Goal: Information Seeking & Learning: Learn about a topic

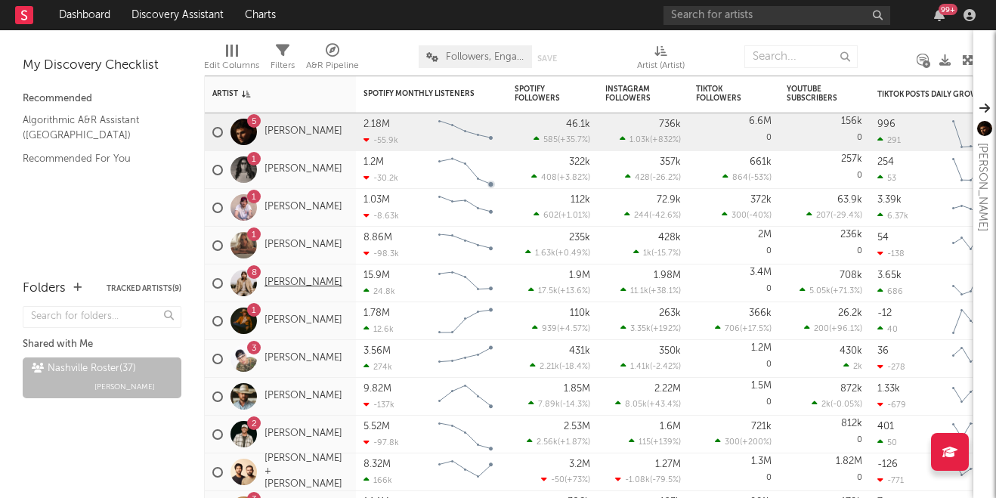
click at [289, 290] on link "[PERSON_NAME]" at bounding box center [304, 283] width 78 height 13
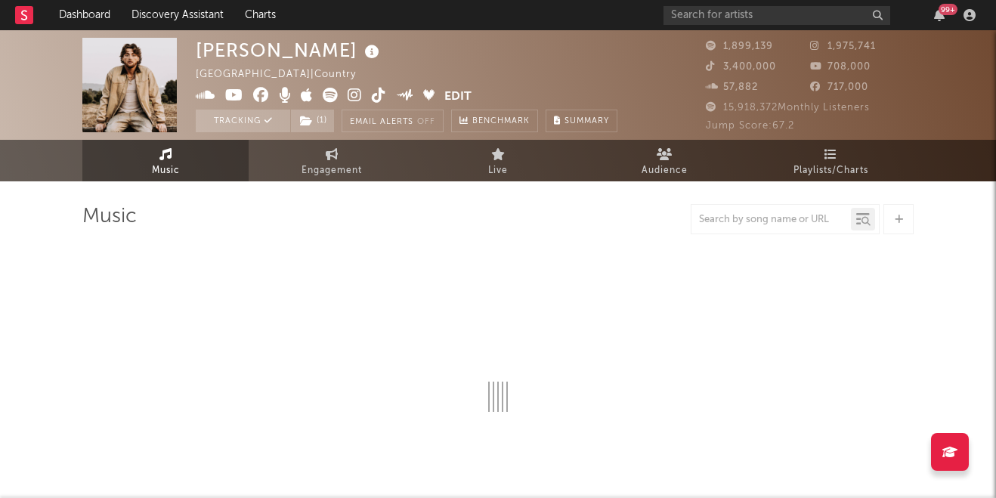
select select "6m"
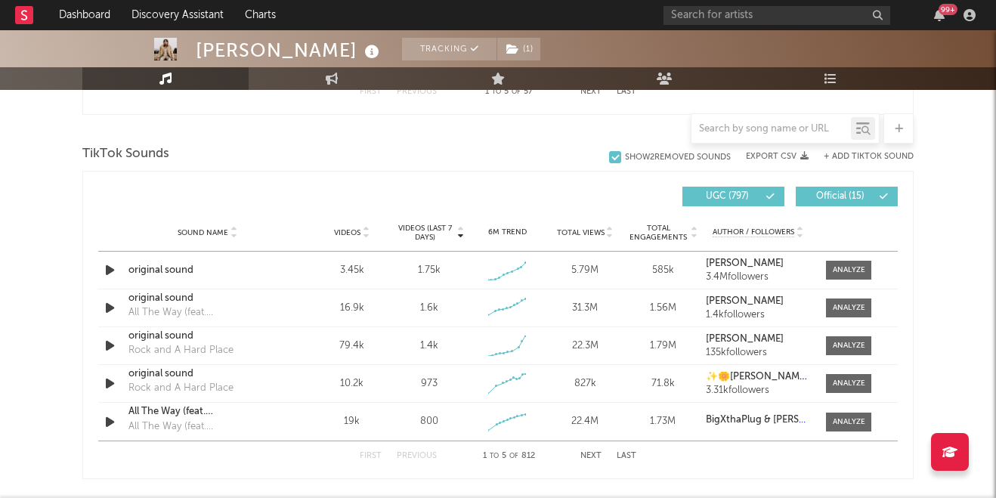
scroll to position [985, 0]
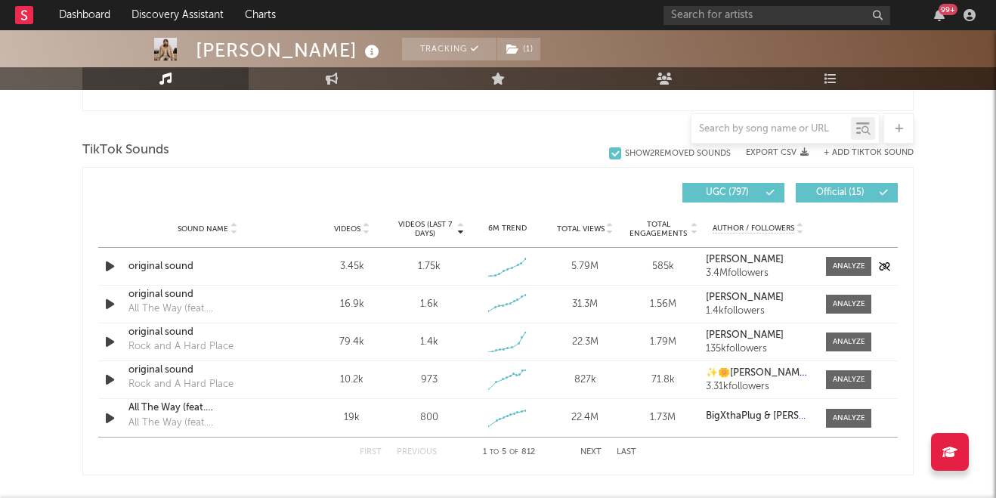
click at [110, 266] on icon "button" at bounding box center [110, 266] width 16 height 19
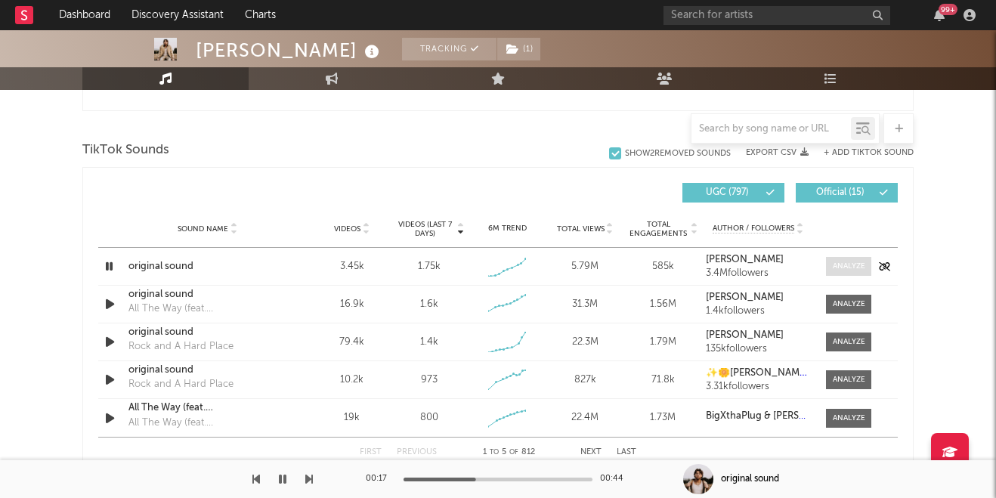
click at [851, 265] on div at bounding box center [849, 266] width 33 height 11
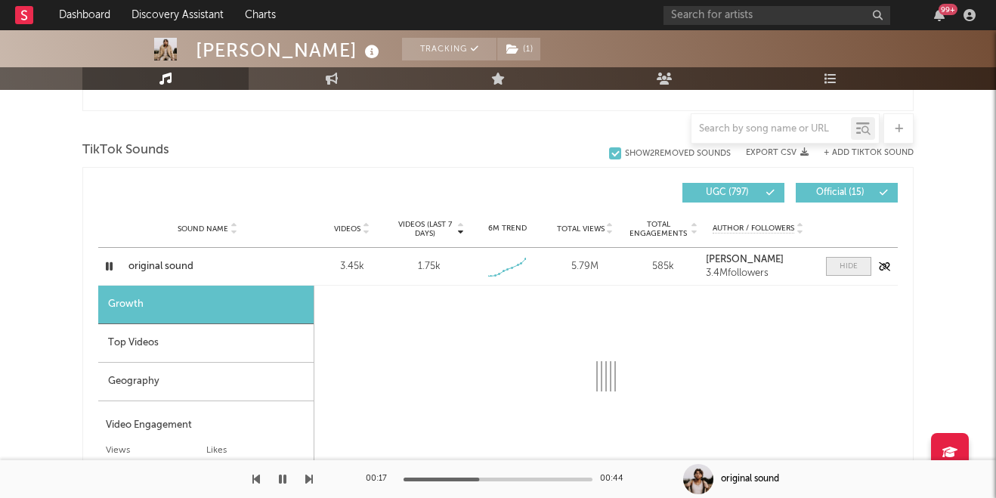
select select "1w"
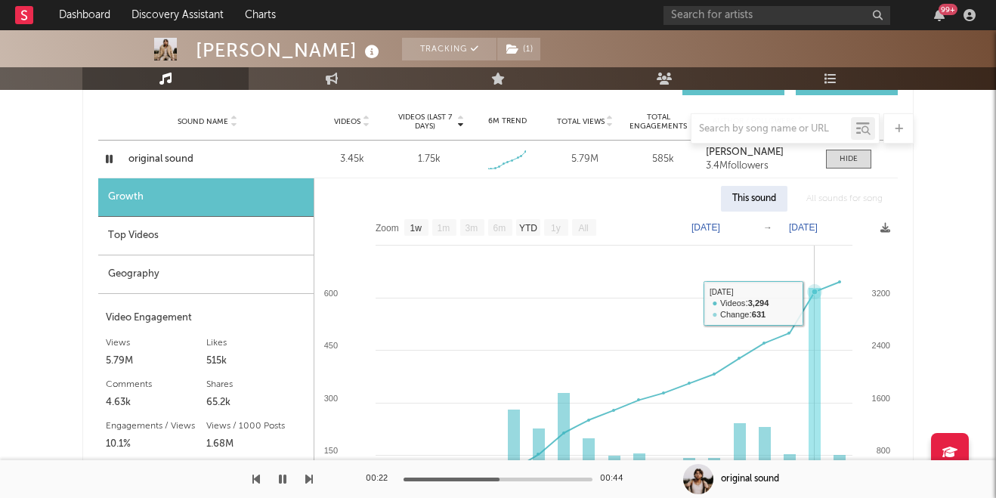
scroll to position [1088, 0]
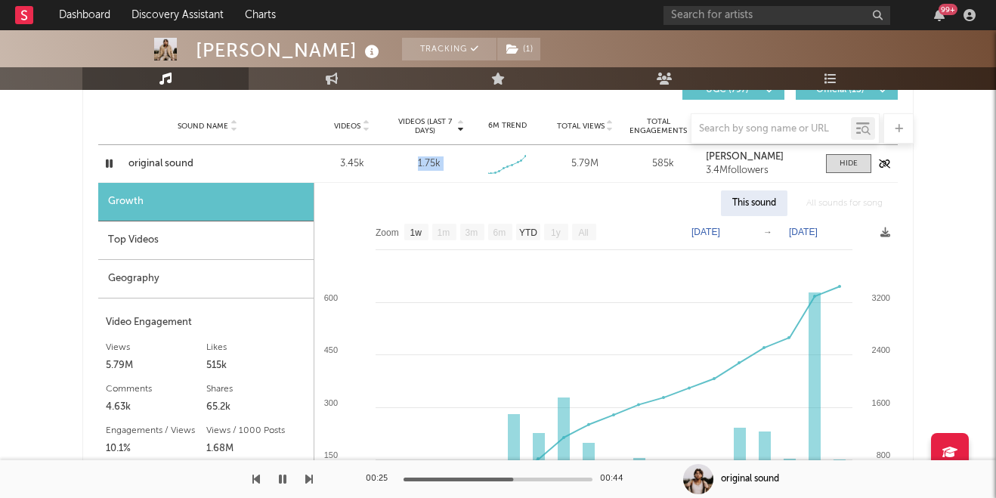
drag, startPoint x: 399, startPoint y: 155, endPoint x: 472, endPoint y: 155, distance: 72.6
click at [472, 155] on div "Sound Name original sound Videos 3.45k Videos (last 7 days) 1.75k Weekly Growth…" at bounding box center [498, 163] width 800 height 37
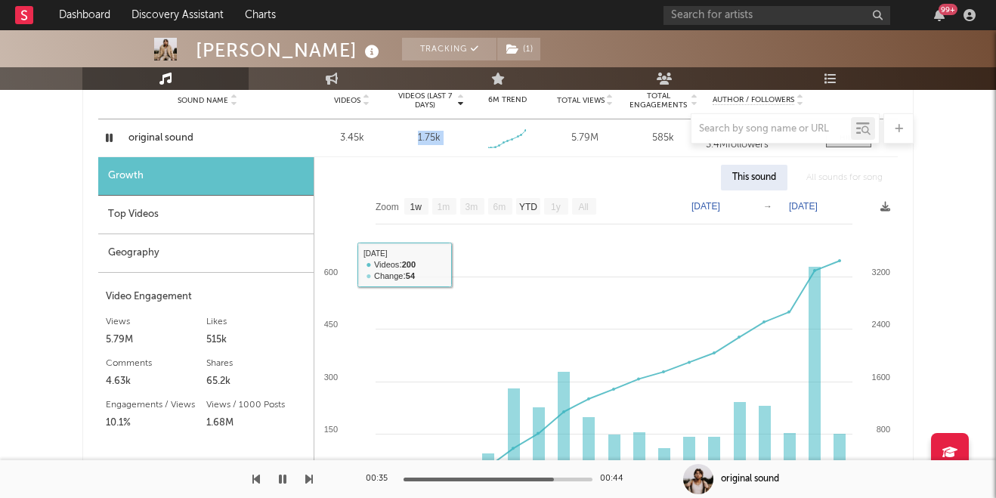
scroll to position [1091, 0]
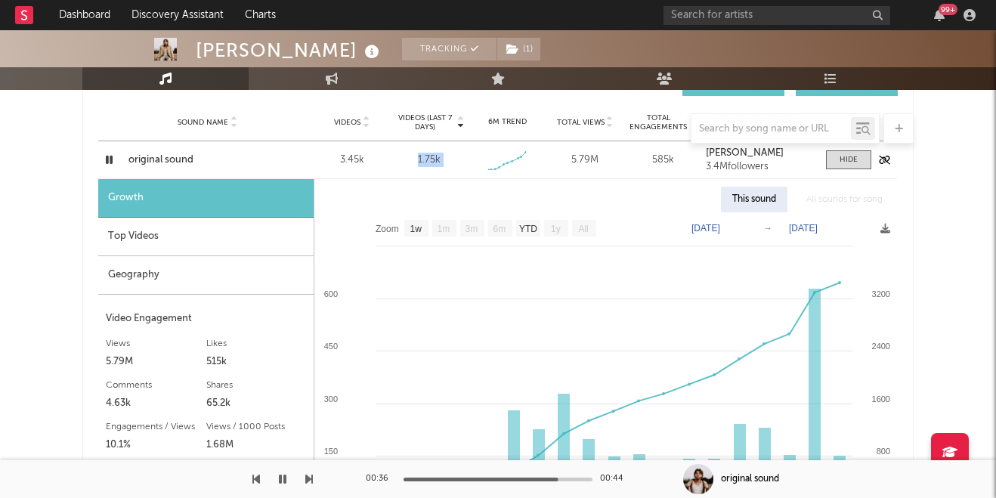
click at [109, 156] on icon "button" at bounding box center [109, 159] width 14 height 19
